Goal: Information Seeking & Learning: Learn about a topic

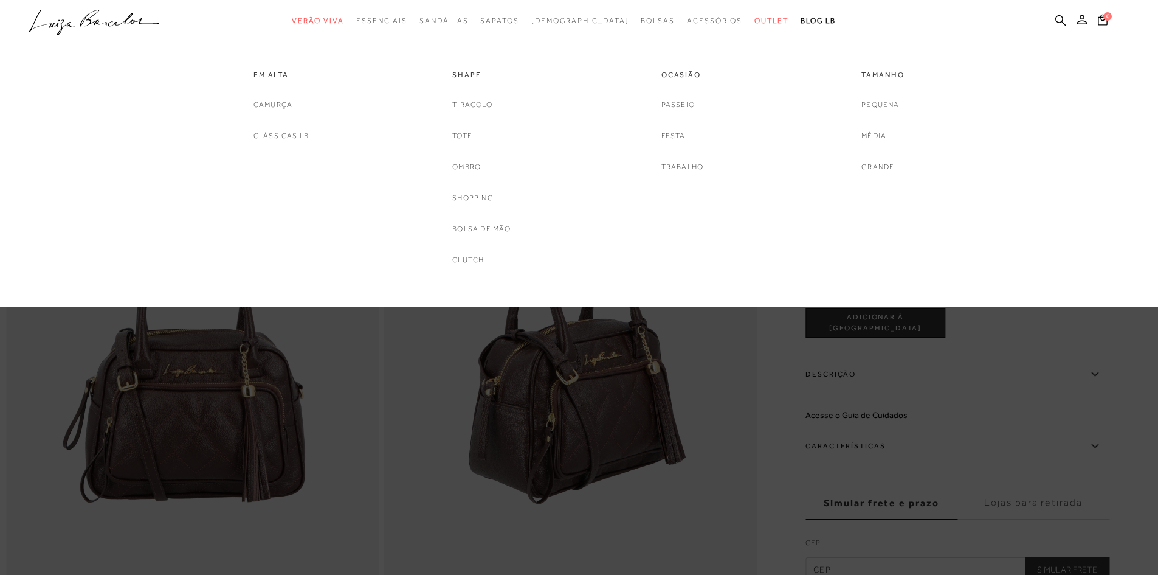
click at [641, 22] on span "Bolsas" at bounding box center [658, 20] width 34 height 9
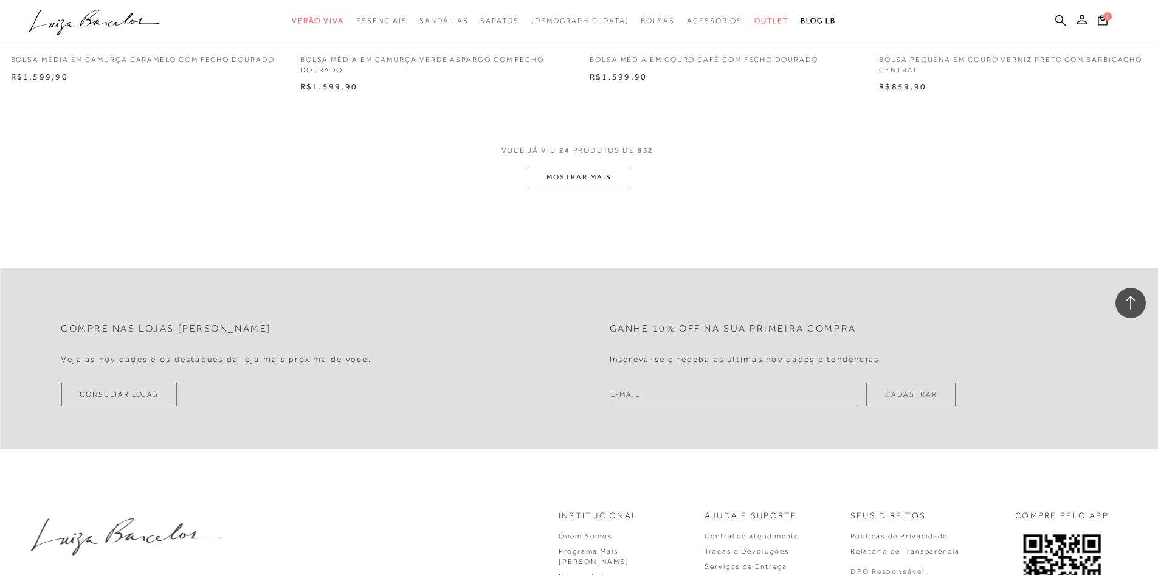
scroll to position [3040, 0]
click at [569, 169] on button "MOSTRAR MAIS" at bounding box center [579, 176] width 102 height 24
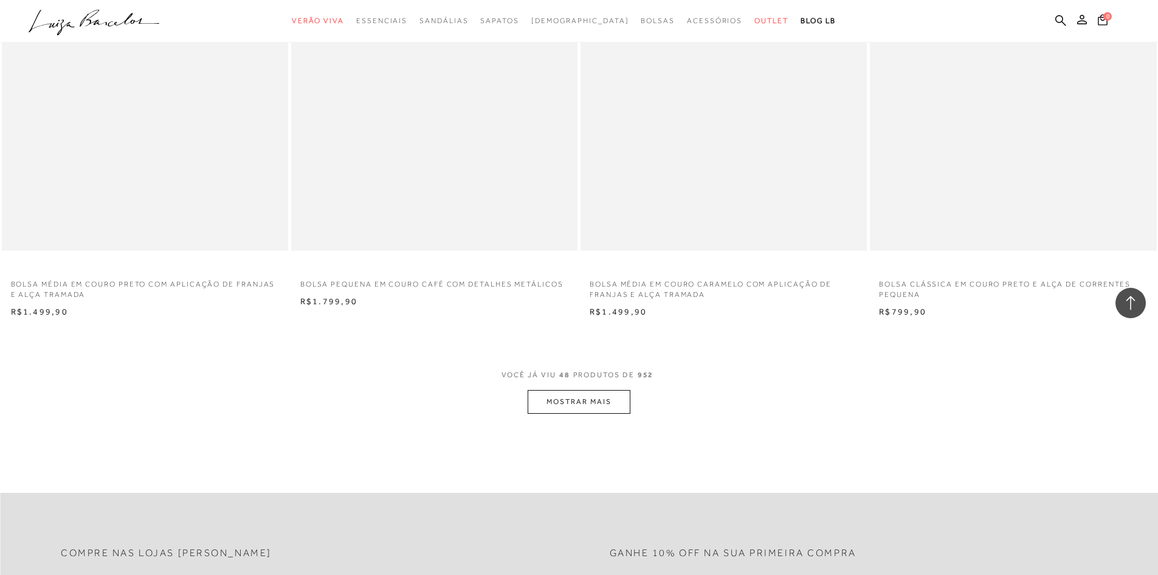
scroll to position [5898, 0]
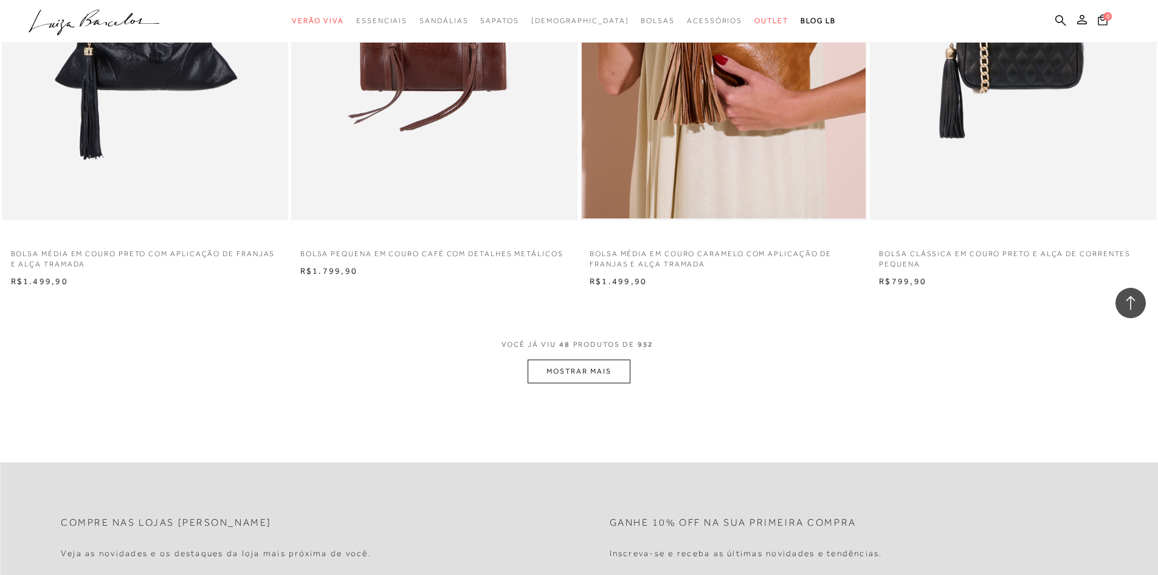
click at [572, 370] on button "MOSTRAR MAIS" at bounding box center [579, 371] width 102 height 24
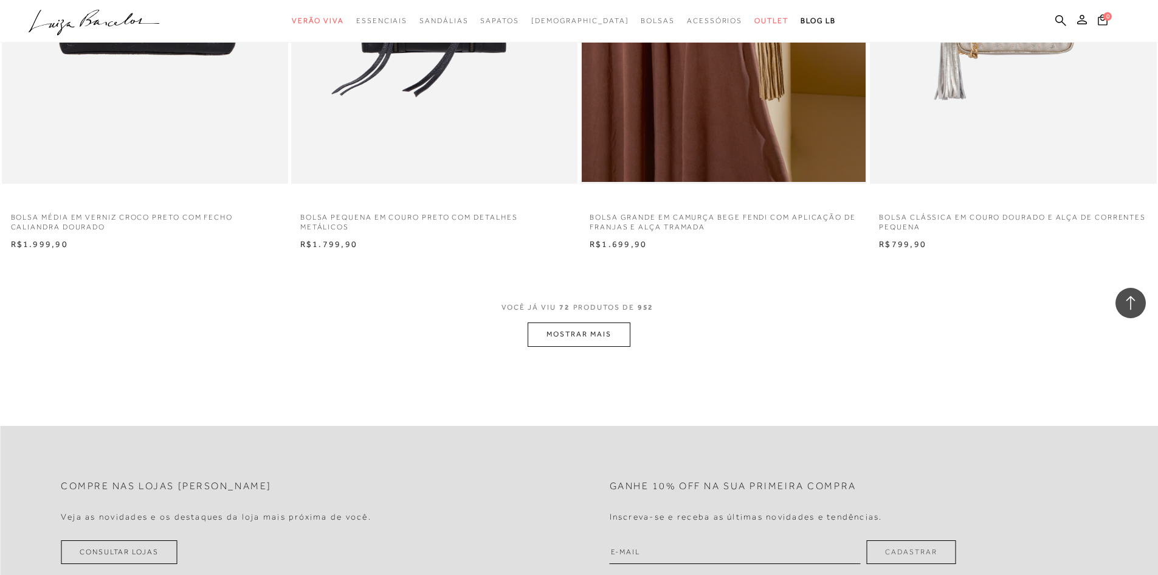
scroll to position [9121, 0]
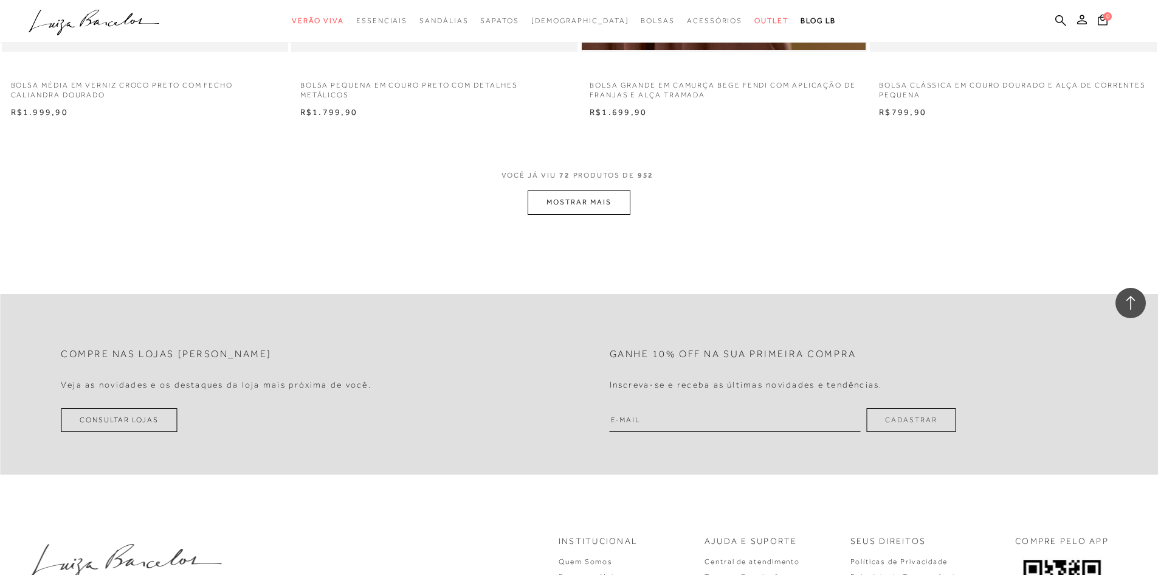
click at [567, 204] on button "MOSTRAR MAIS" at bounding box center [579, 202] width 102 height 24
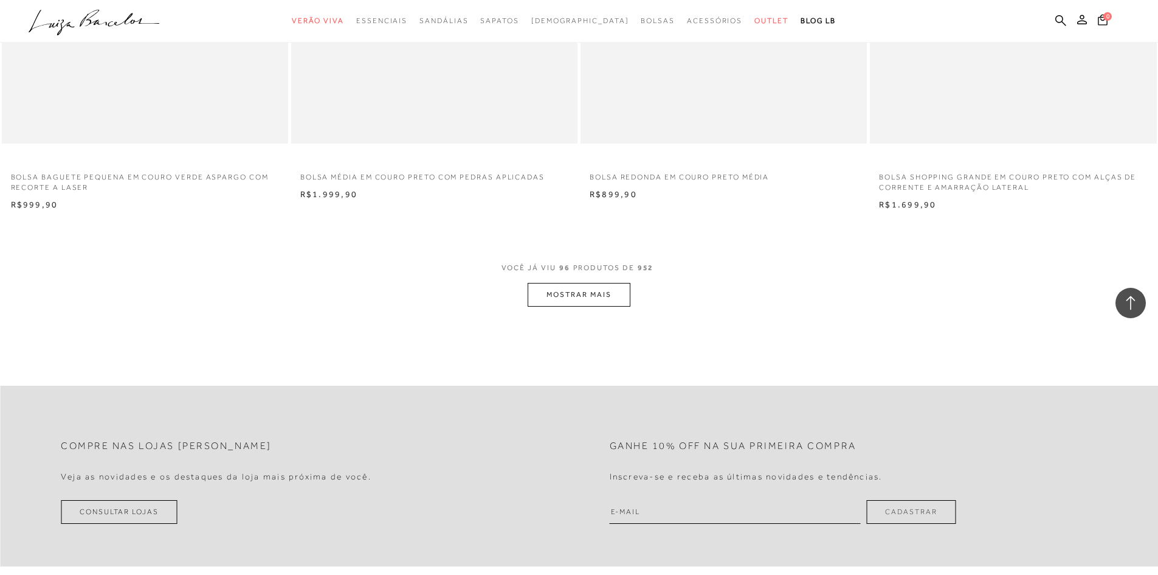
scroll to position [12161, 0]
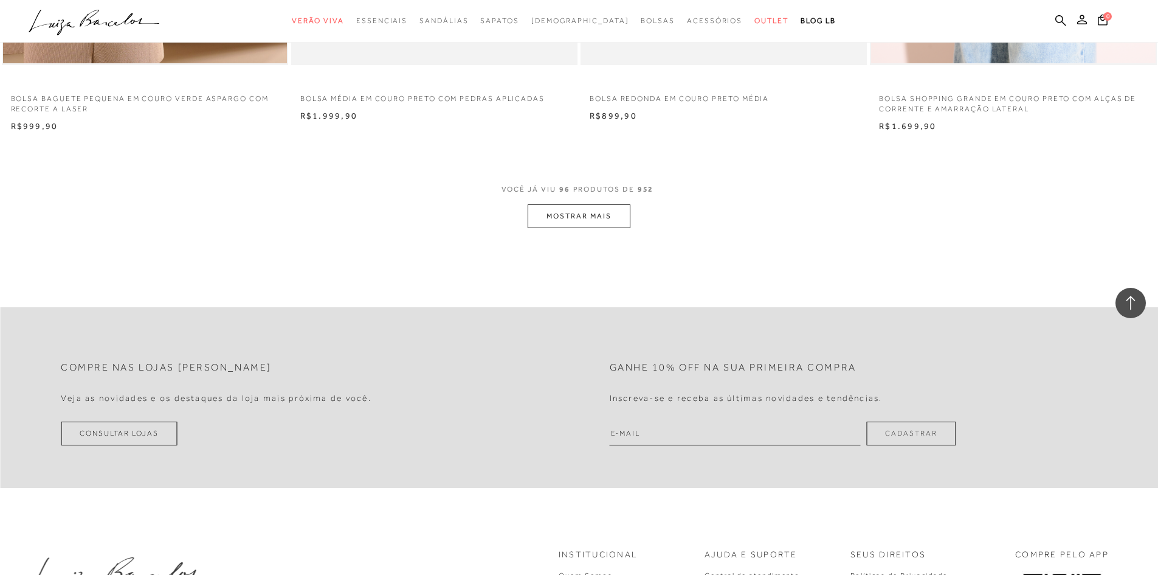
click at [597, 212] on button "MOSTRAR MAIS" at bounding box center [579, 216] width 102 height 24
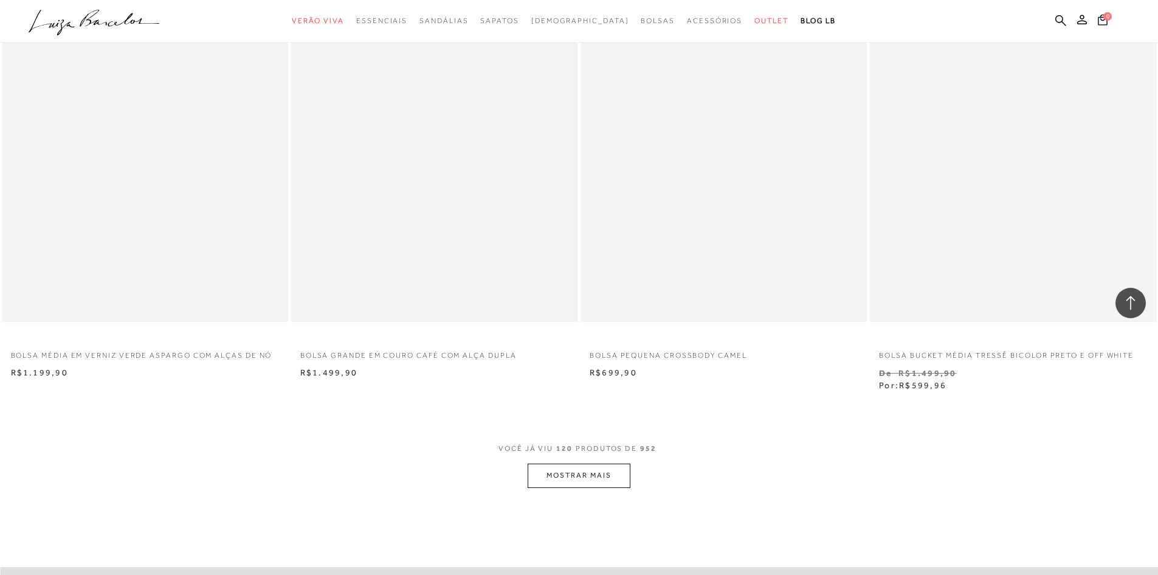
scroll to position [15262, 0]
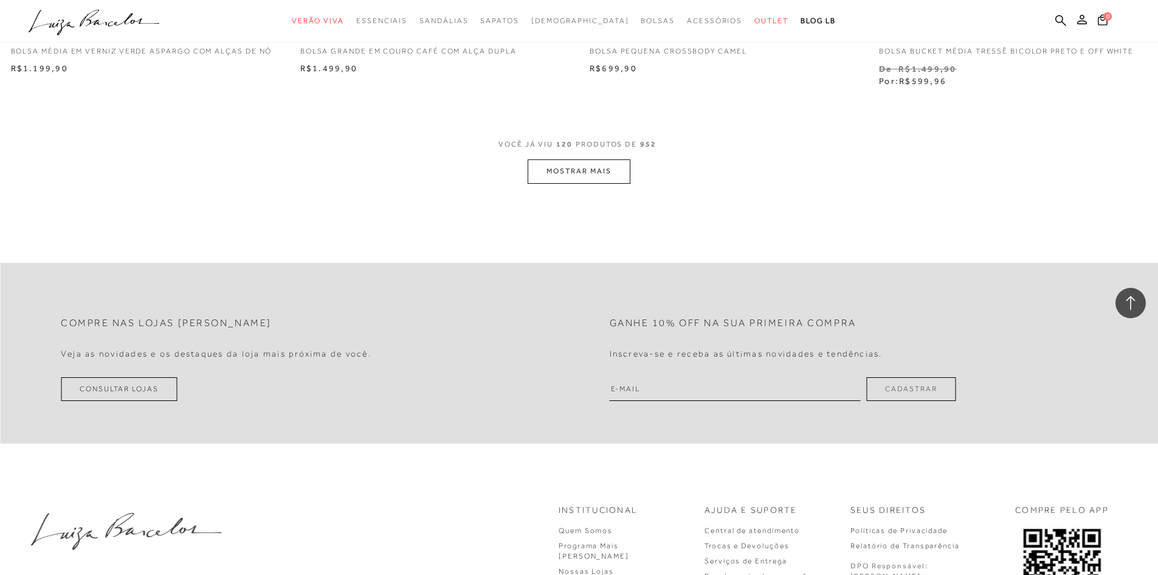
click at [598, 170] on button "MOSTRAR MAIS" at bounding box center [579, 171] width 102 height 24
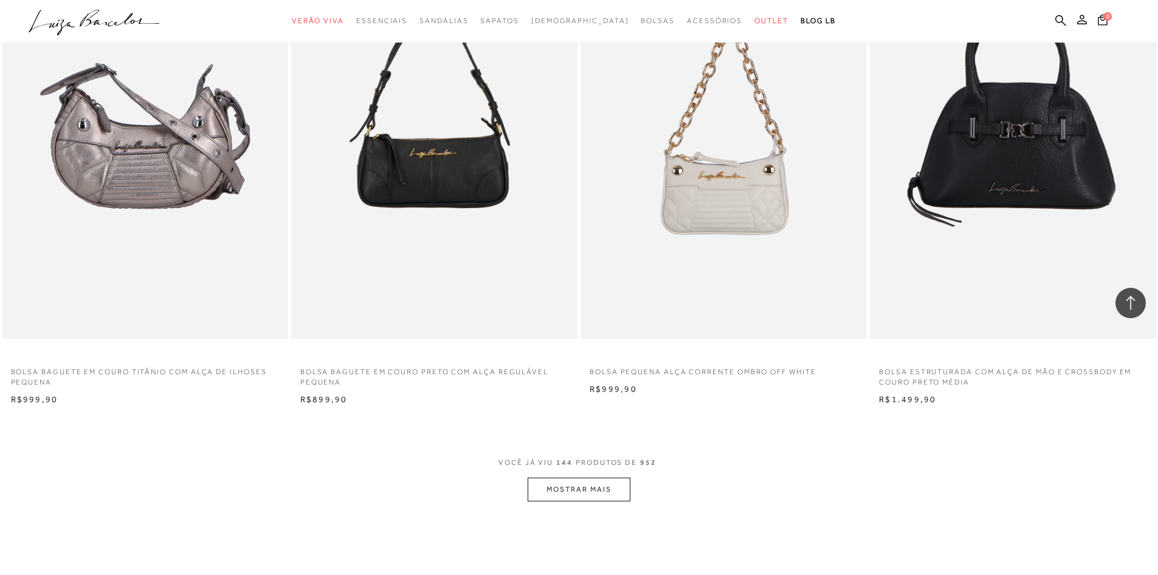
scroll to position [18060, 0]
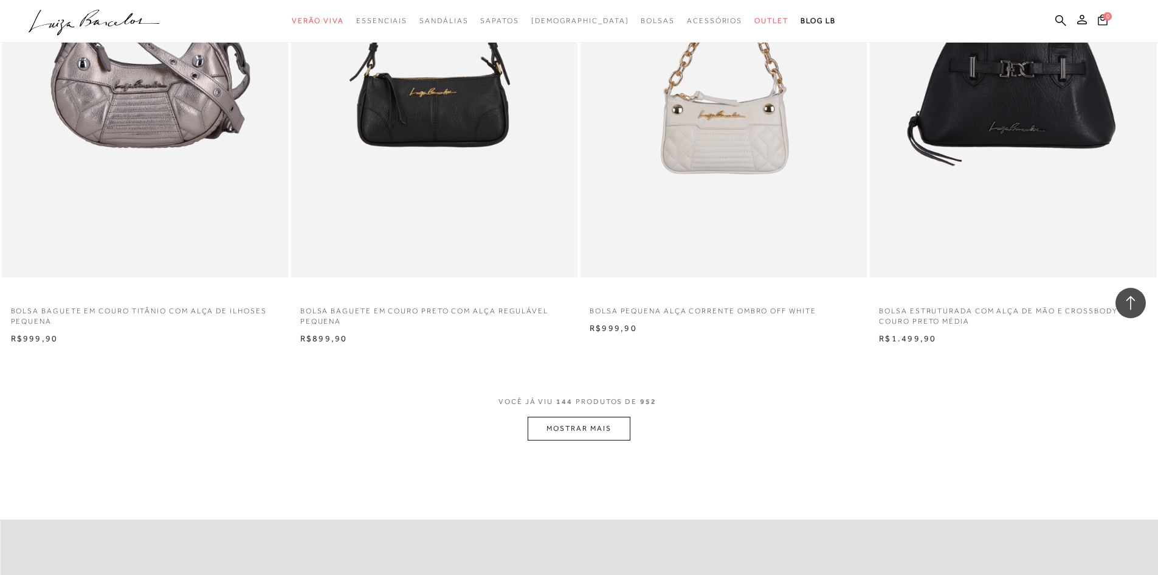
click at [551, 434] on button "MOSTRAR MAIS" at bounding box center [579, 429] width 102 height 24
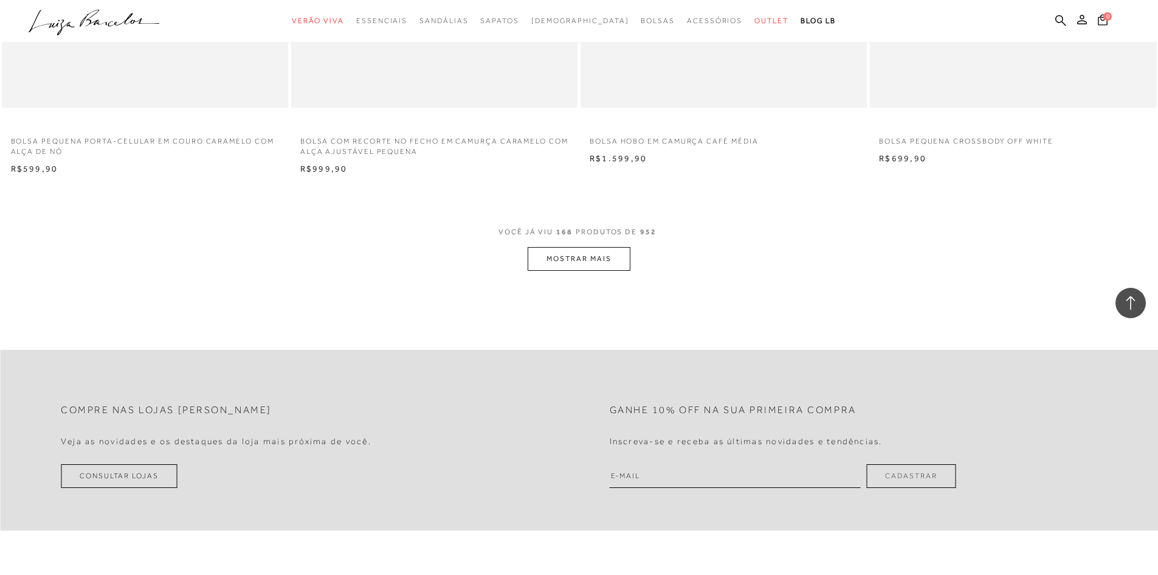
scroll to position [21282, 0]
click at [586, 250] on button "MOSTRAR MAIS" at bounding box center [579, 259] width 102 height 24
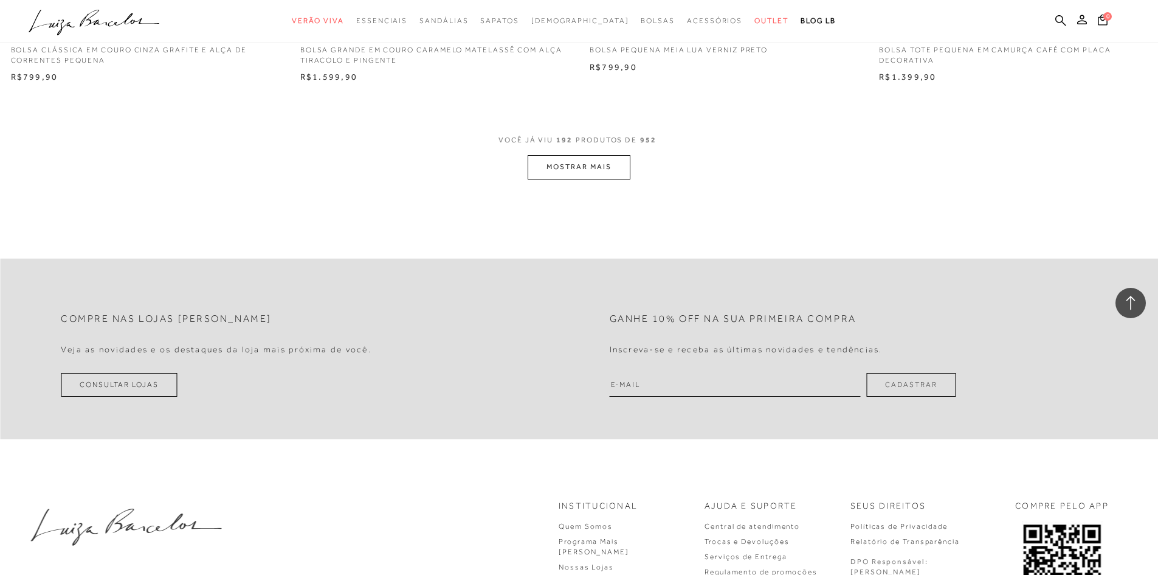
scroll to position [24444, 0]
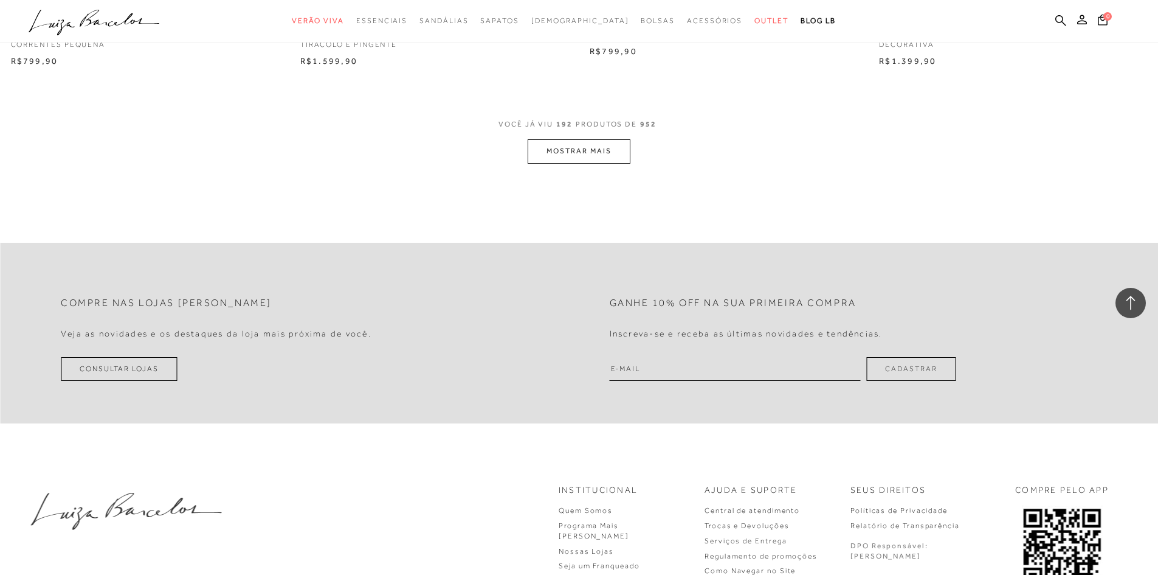
click at [560, 140] on button "MOSTRAR MAIS" at bounding box center [579, 151] width 102 height 24
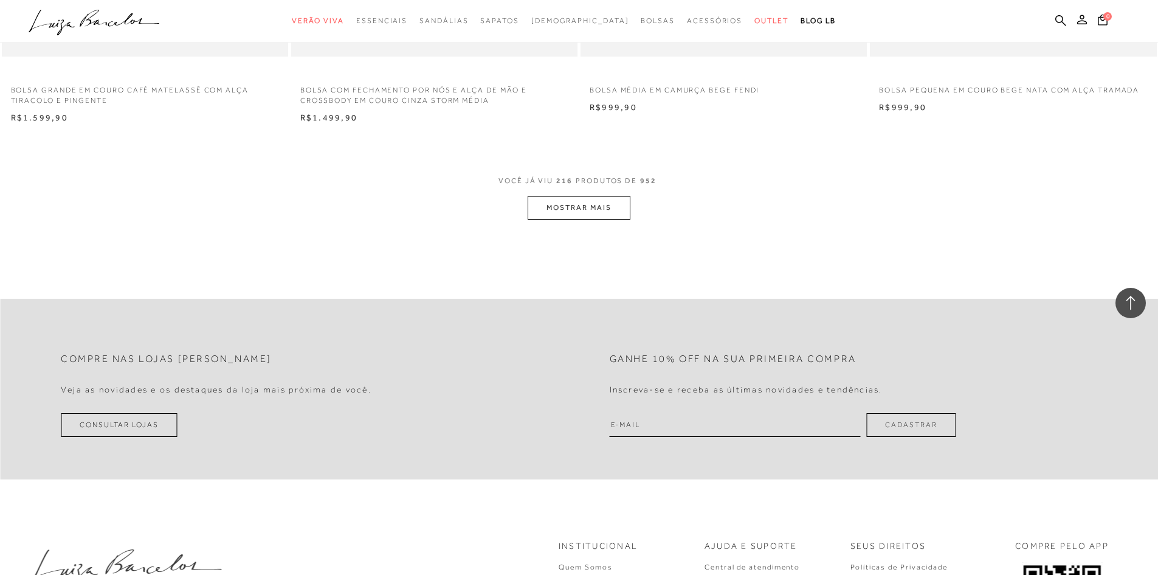
scroll to position [27606, 0]
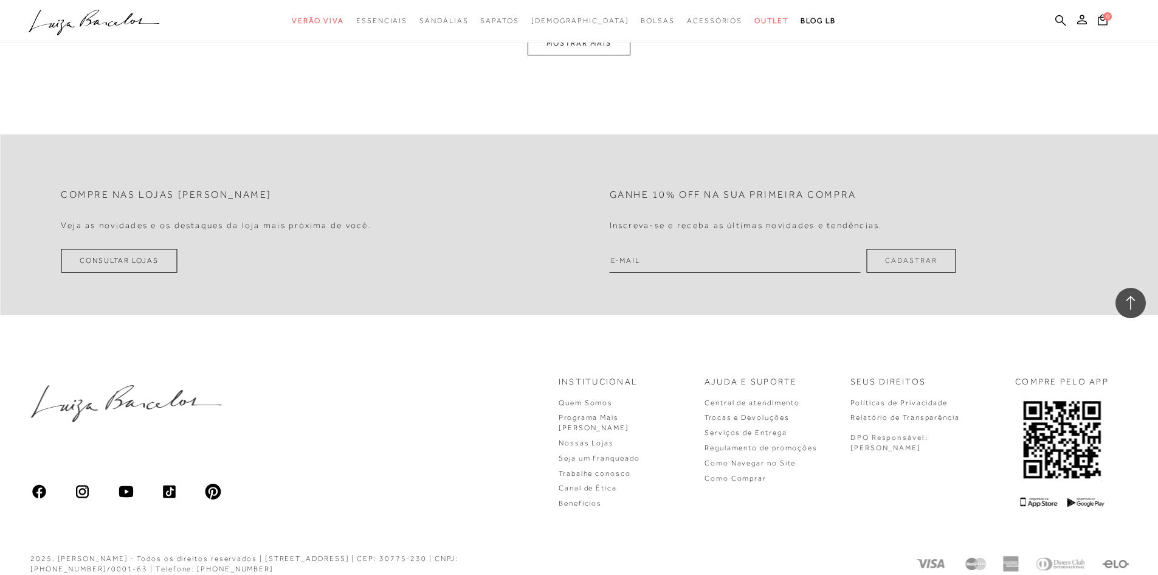
click at [613, 52] on button "MOSTRAR MAIS" at bounding box center [579, 44] width 102 height 24
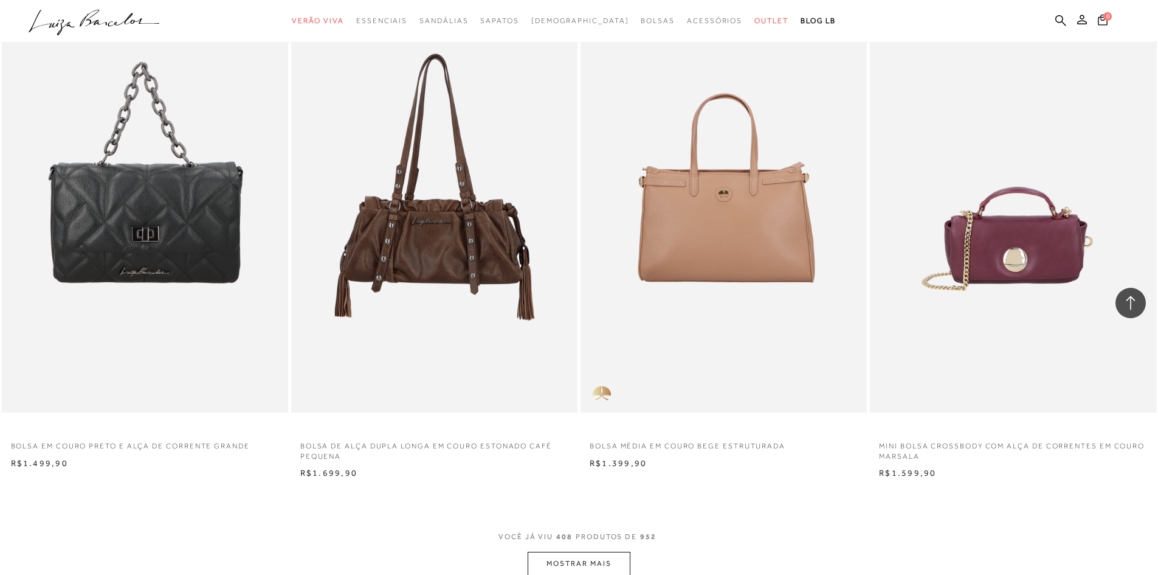
scroll to position [51664, 0]
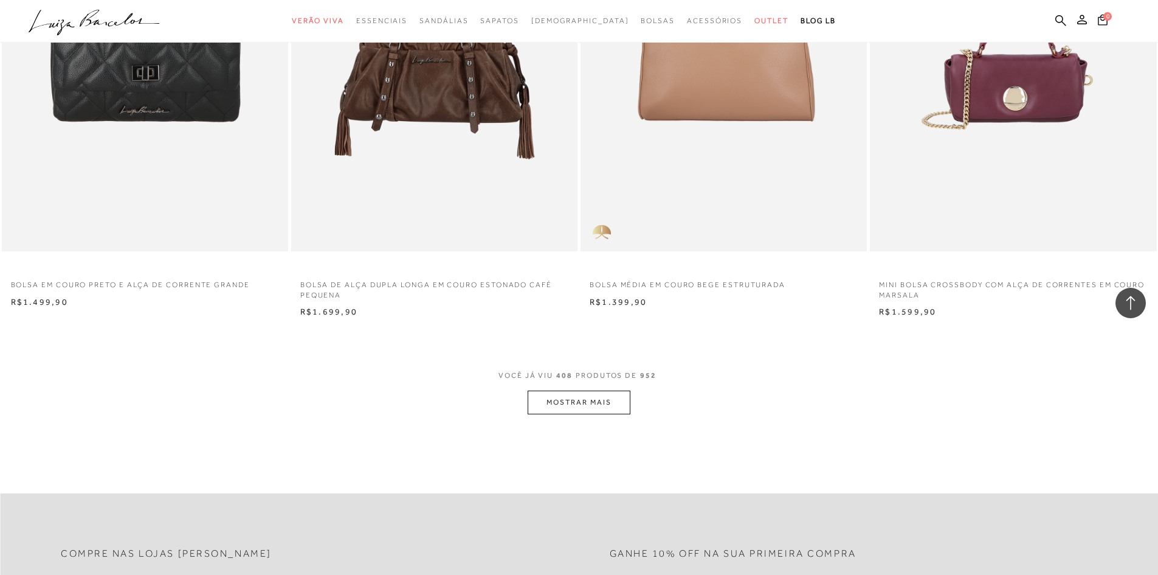
click at [1127, 303] on icon at bounding box center [1131, 303] width 16 height 16
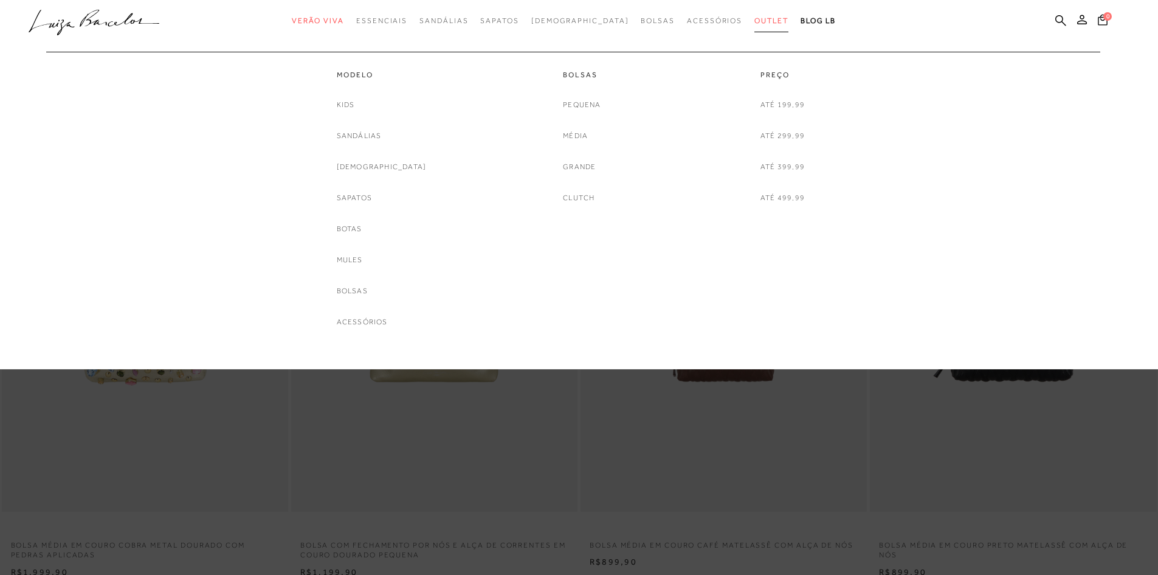
scroll to position [0, 0]
click at [580, 170] on link "Grande" at bounding box center [579, 167] width 33 height 13
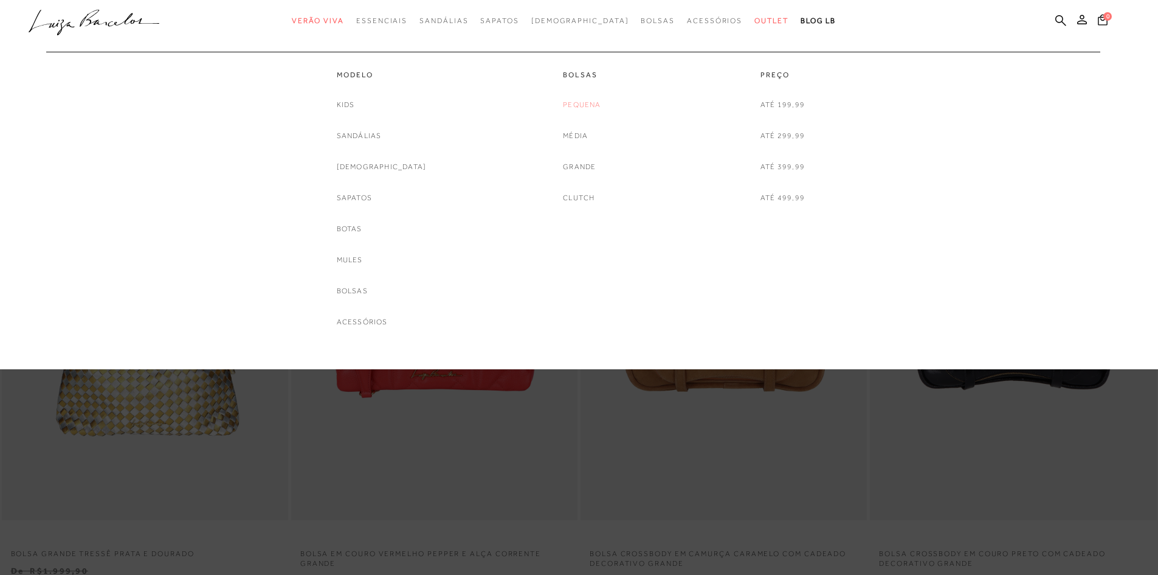
click at [593, 106] on link "Pequena" at bounding box center [582, 105] width 38 height 13
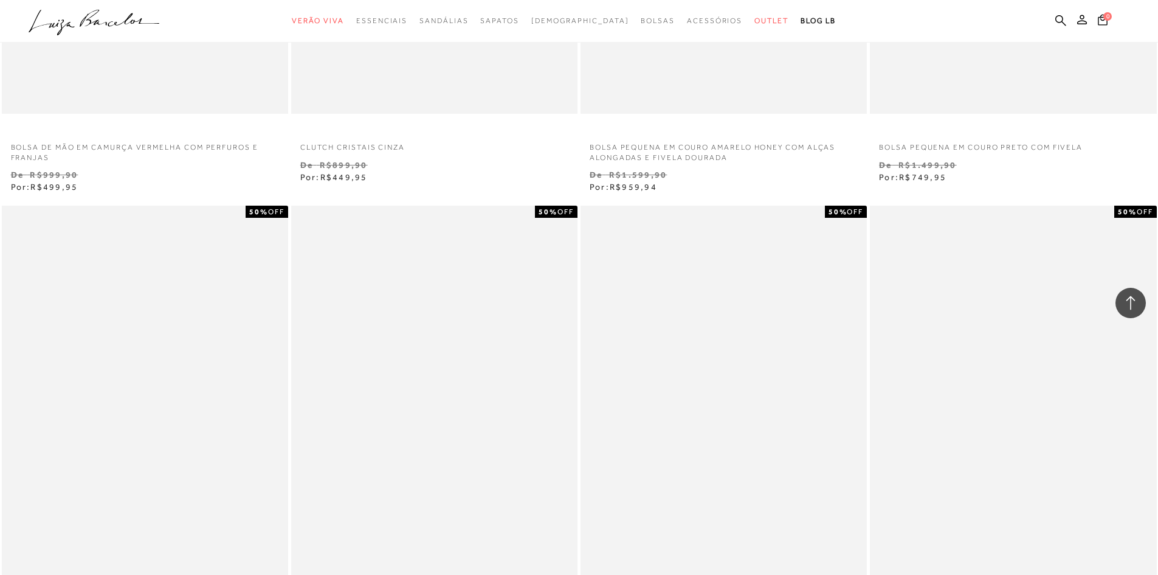
scroll to position [2797, 0]
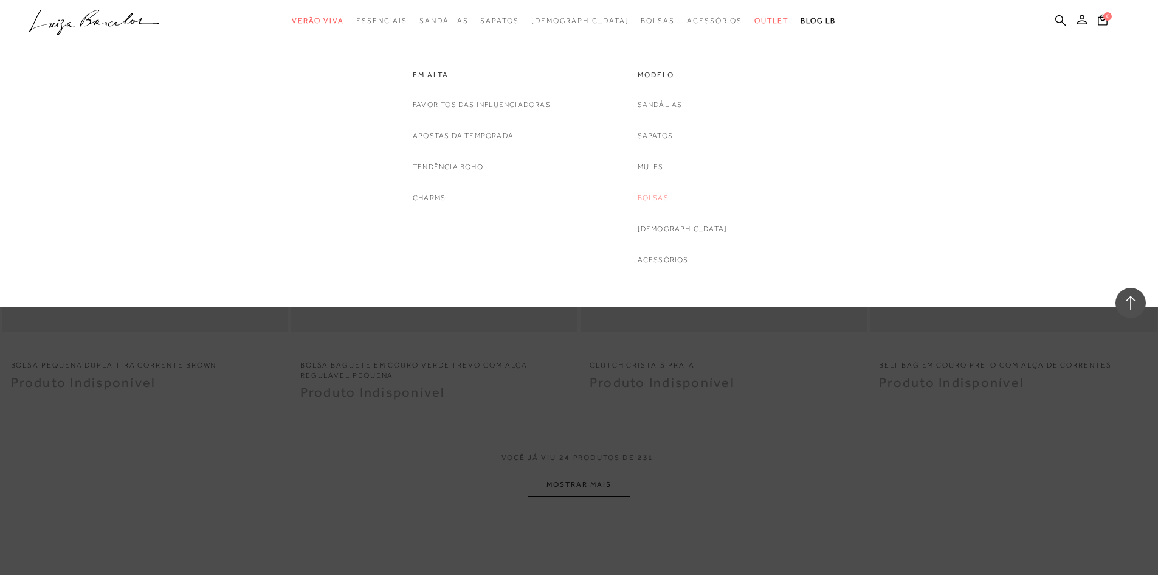
click at [669, 199] on link "Bolsas" at bounding box center [653, 198] width 31 height 13
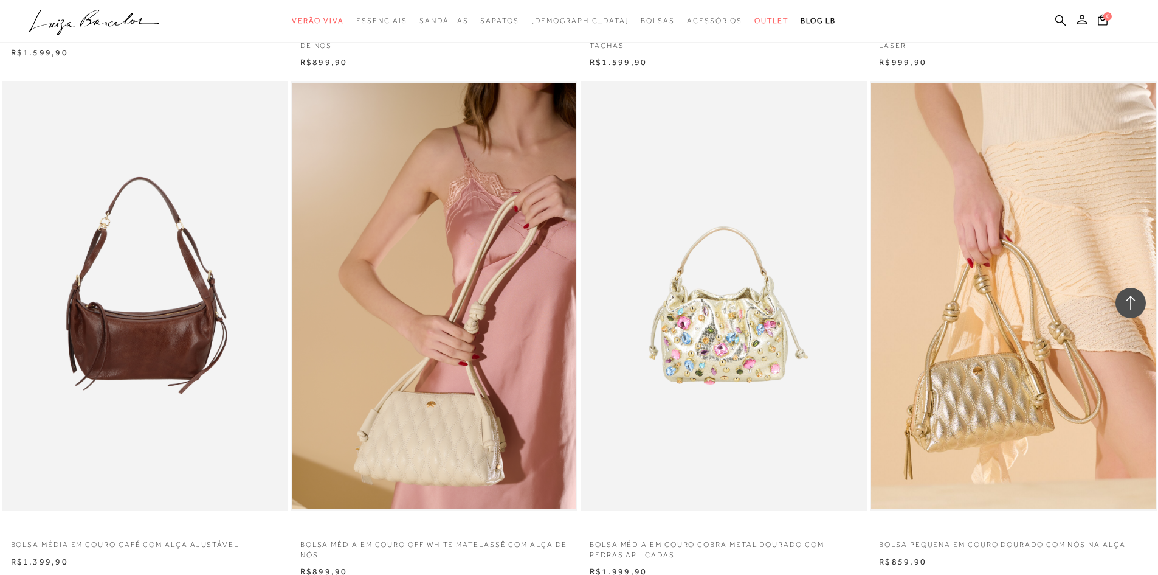
scroll to position [2919, 0]
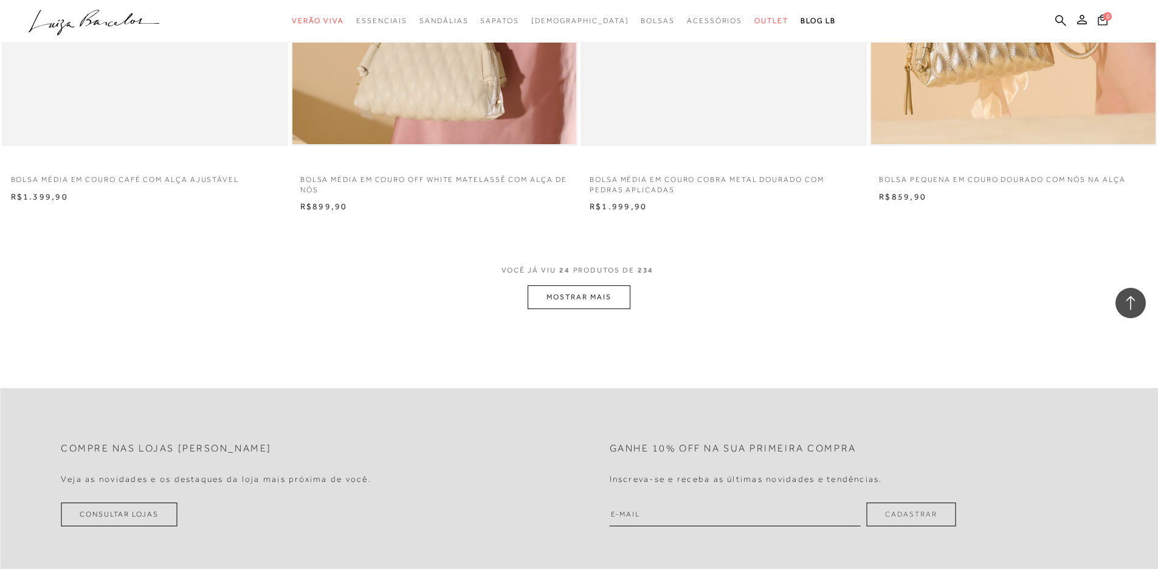
click at [588, 303] on button "MOSTRAR MAIS" at bounding box center [579, 297] width 102 height 24
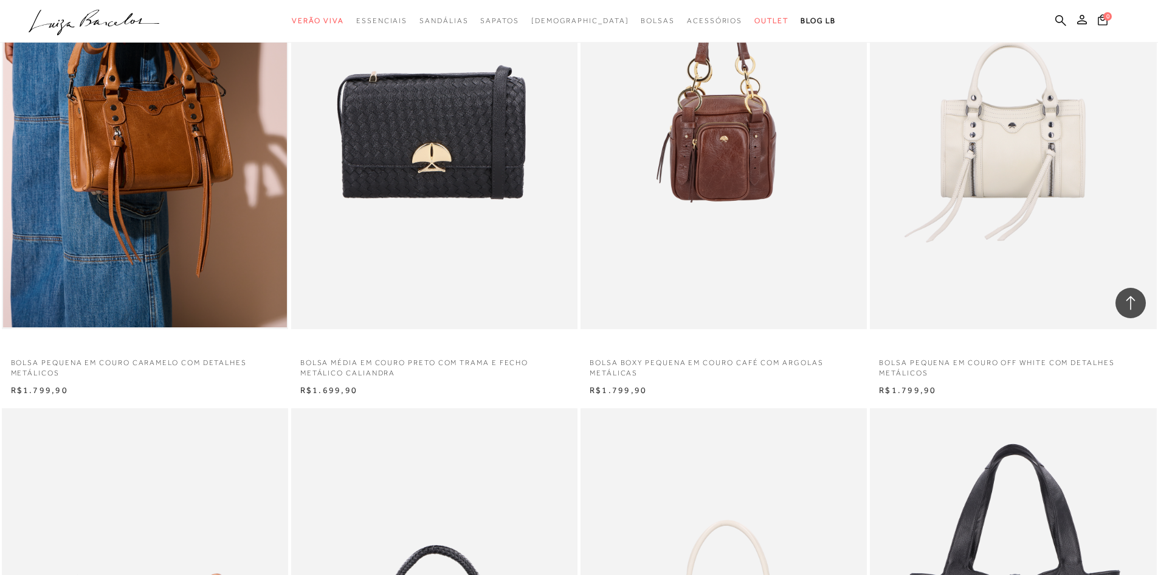
scroll to position [5412, 0]
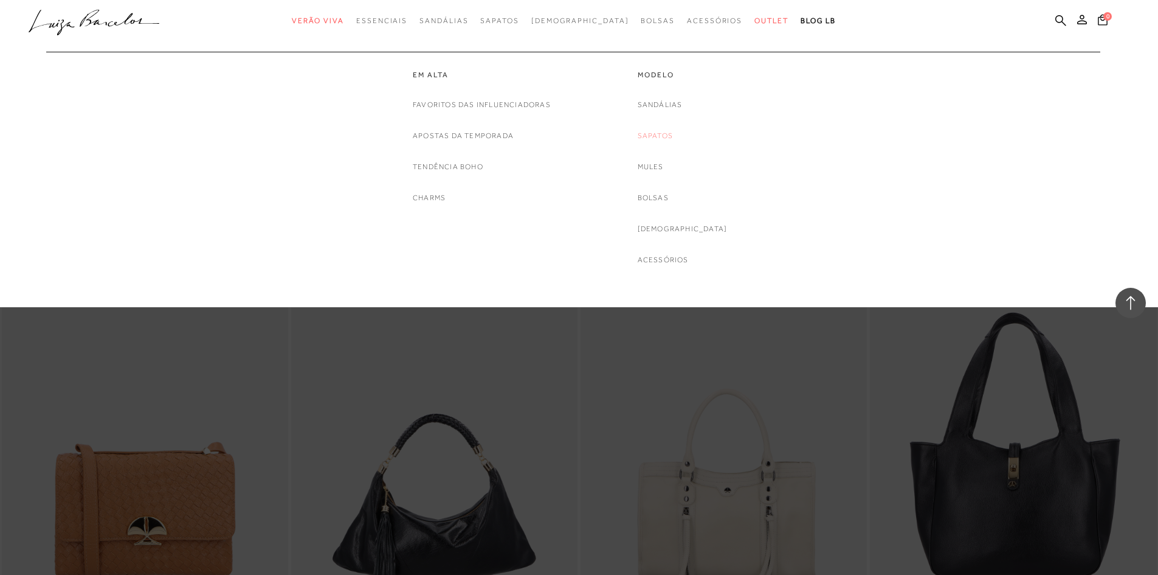
click at [670, 139] on link "Sapatos" at bounding box center [655, 136] width 35 height 13
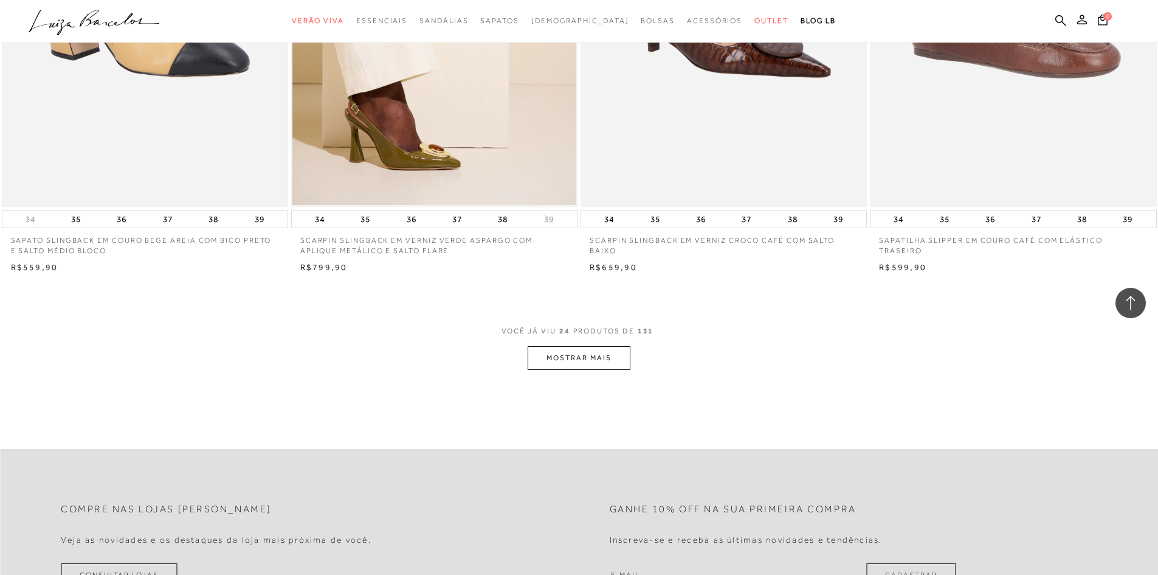
scroll to position [2919, 0]
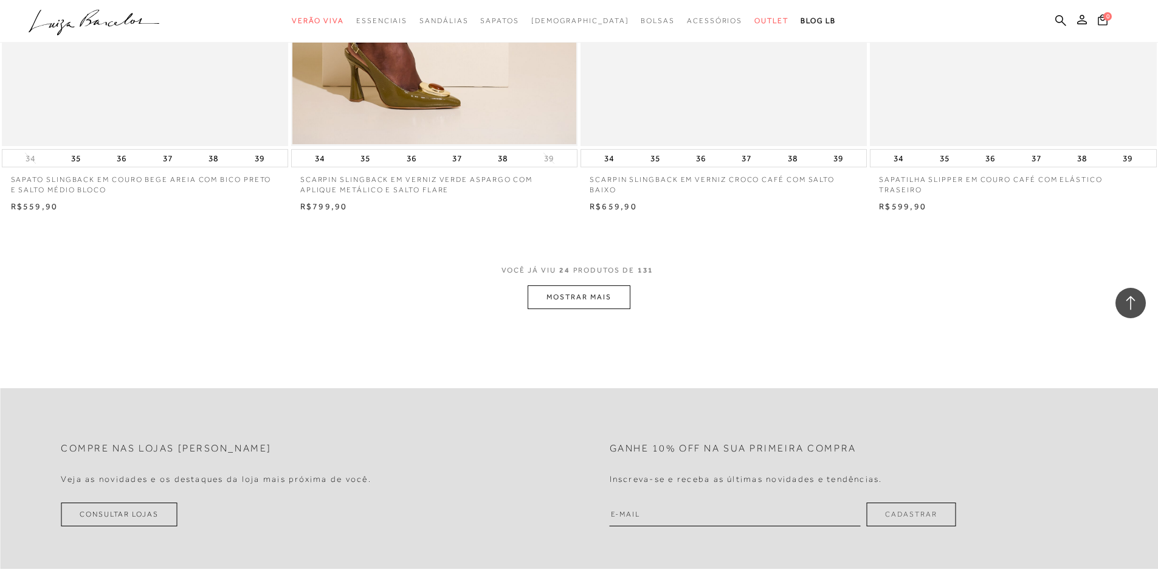
click at [611, 303] on button "MOSTRAR MAIS" at bounding box center [579, 297] width 102 height 24
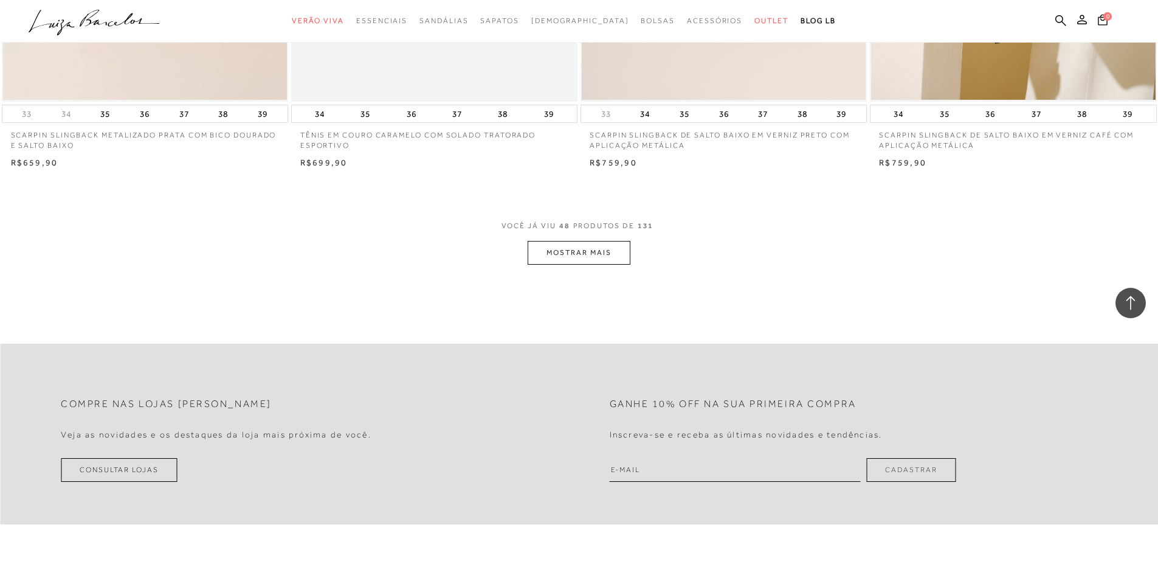
scroll to position [6020, 0]
click at [593, 247] on button "MOSTRAR MAIS" at bounding box center [579, 250] width 102 height 24
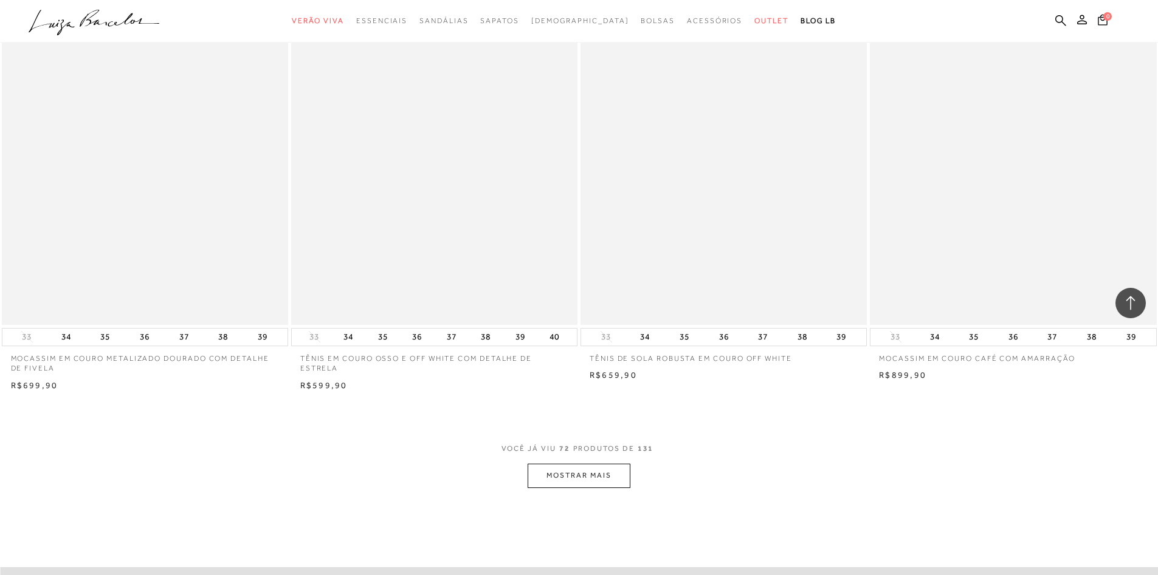
scroll to position [9060, 0]
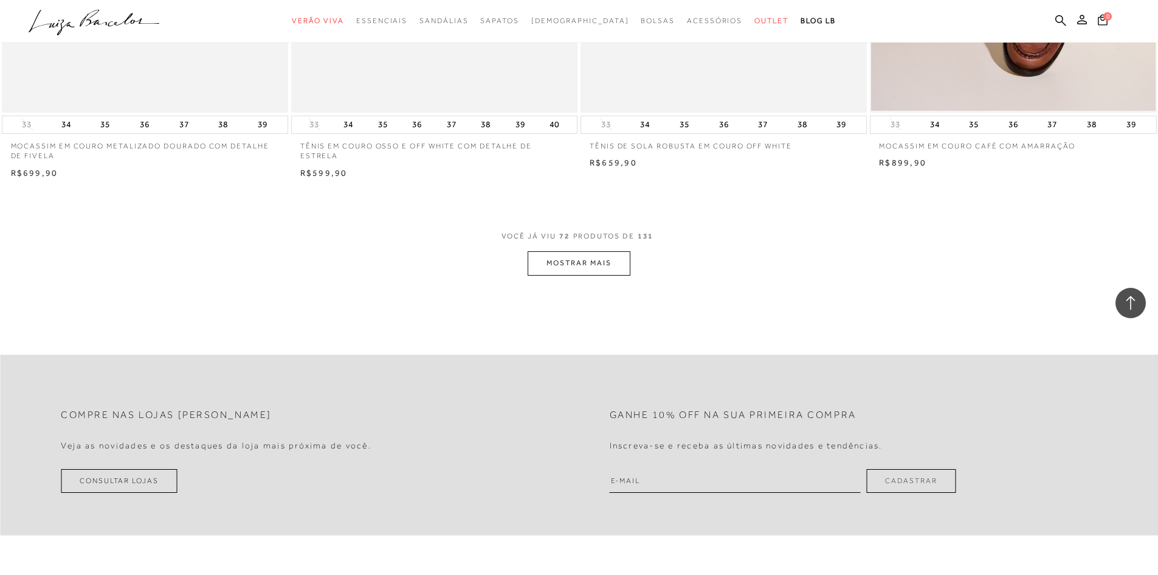
click at [581, 265] on button "MOSTRAR MAIS" at bounding box center [579, 263] width 102 height 24
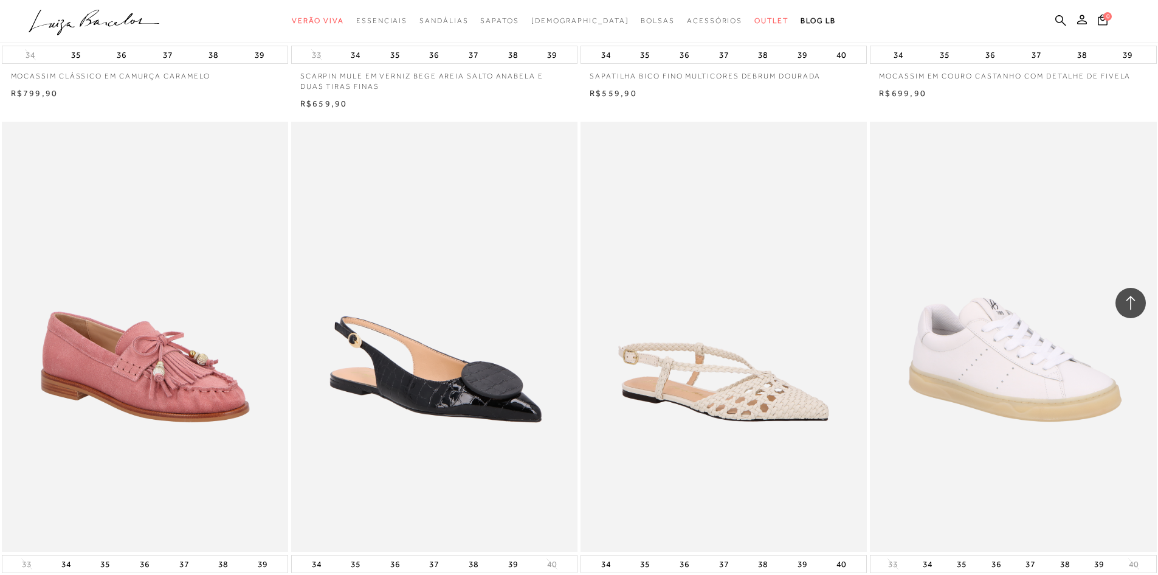
scroll to position [12101, 0]
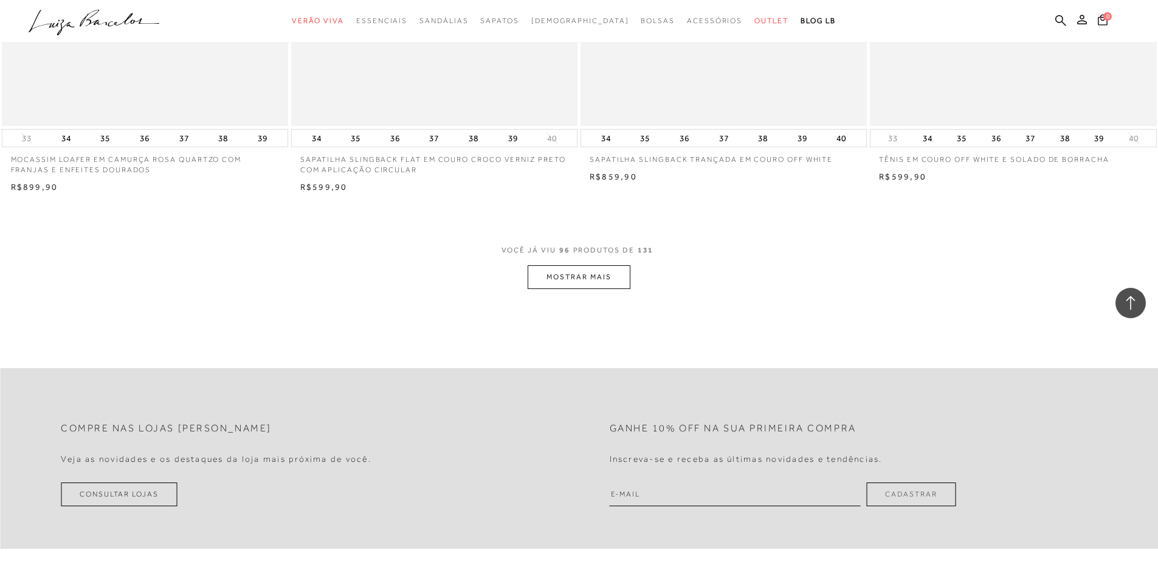
click at [566, 282] on button "MOSTRAR MAIS" at bounding box center [579, 277] width 102 height 24
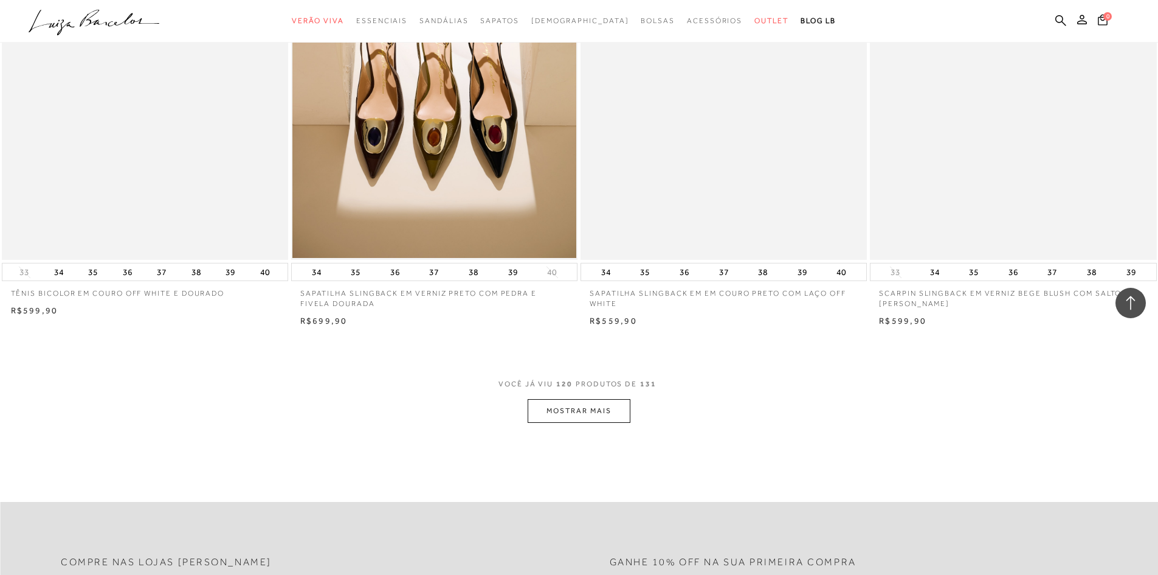
scroll to position [15080, 0]
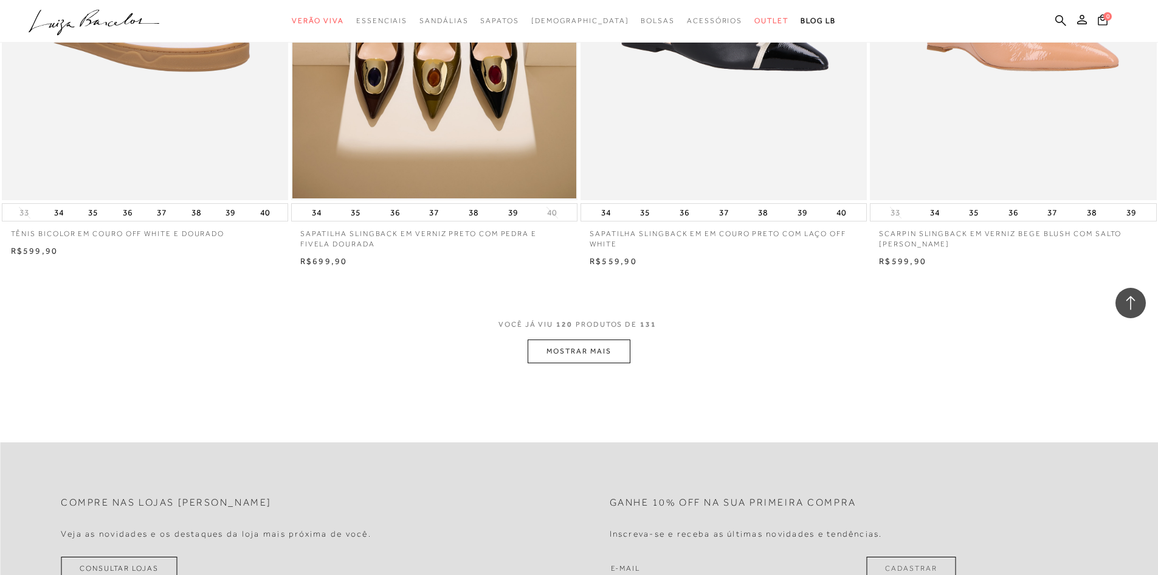
click at [592, 348] on button "MOSTRAR MAIS" at bounding box center [579, 351] width 102 height 24
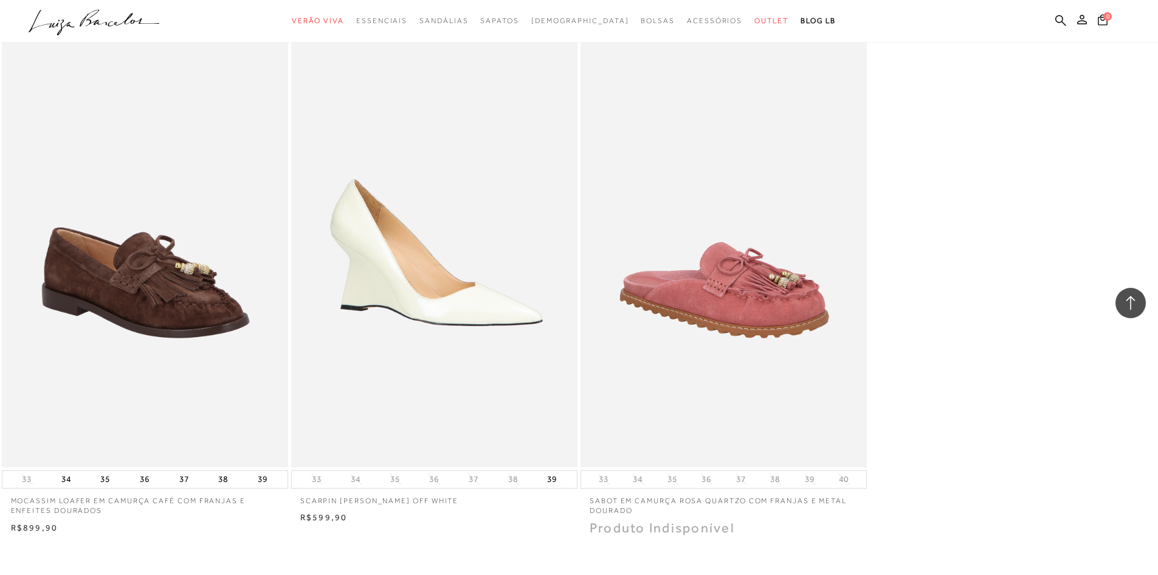
scroll to position [16428, 0]
